Goal: Find specific fact: Find specific fact

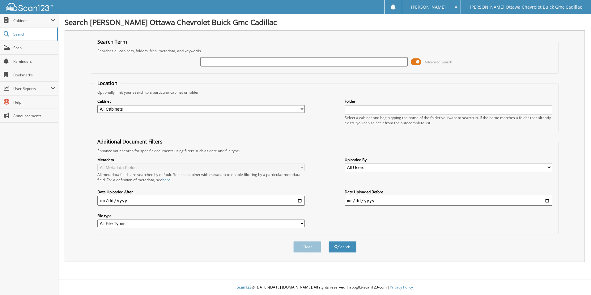
click at [317, 63] on input "text" at bounding box center [303, 61] width 207 height 9
type input "R20353A"
click at [20, 30] on link "Search" at bounding box center [29, 34] width 58 height 13
click at [23, 12] on div at bounding box center [26, 7] width 53 height 14
click at [344, 257] on div "Clear Search" at bounding box center [325, 246] width 468 height 25
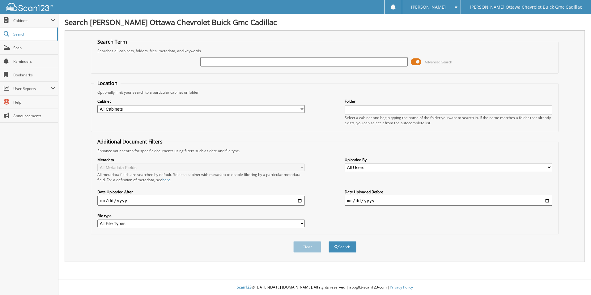
click at [26, 7] on img at bounding box center [29, 7] width 46 height 8
